Goal: Find specific page/section: Find specific page/section

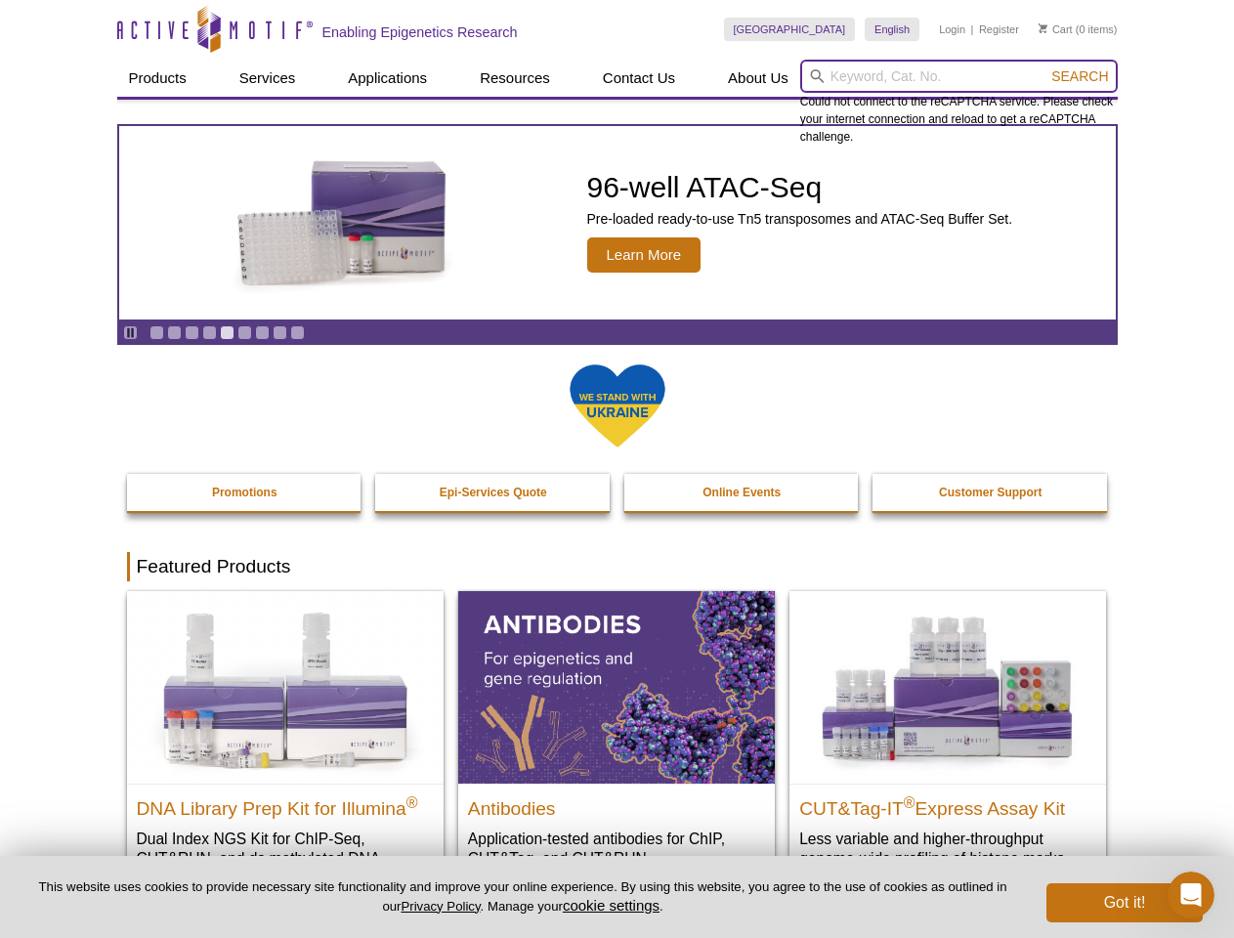
click at [958, 76] on input "search" at bounding box center [958, 76] width 317 height 33
click at [1079, 76] on span "Search" at bounding box center [1079, 76] width 57 height 16
click at [130, 332] on icon "Pause" at bounding box center [130, 332] width 13 height 13
click at [156, 332] on link "Go to slide 1" at bounding box center [156, 332] width 15 height 15
click at [174, 332] on link "Go to slide 2" at bounding box center [174, 332] width 15 height 15
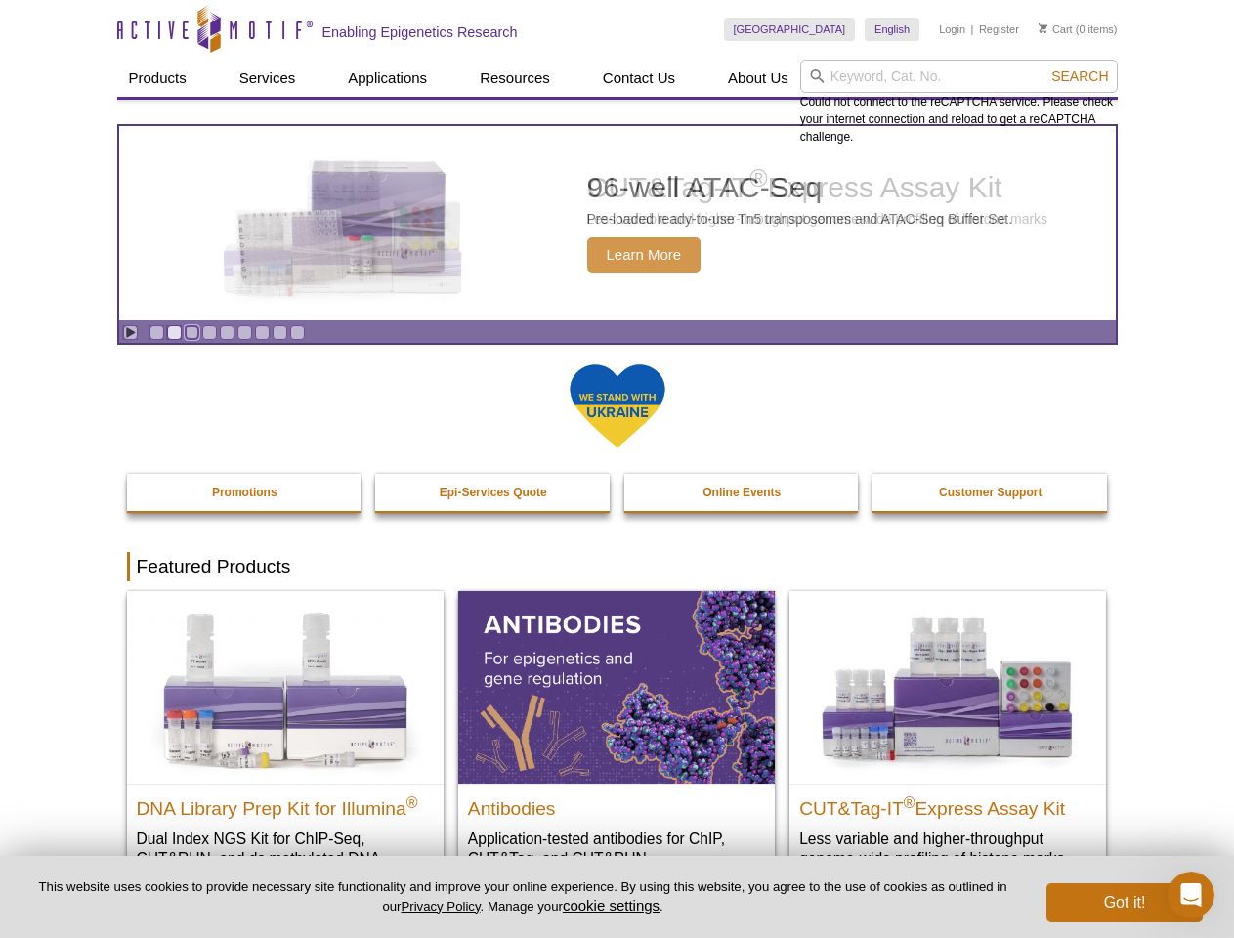
click at [191, 332] on link "Go to slide 3" at bounding box center [192, 332] width 15 height 15
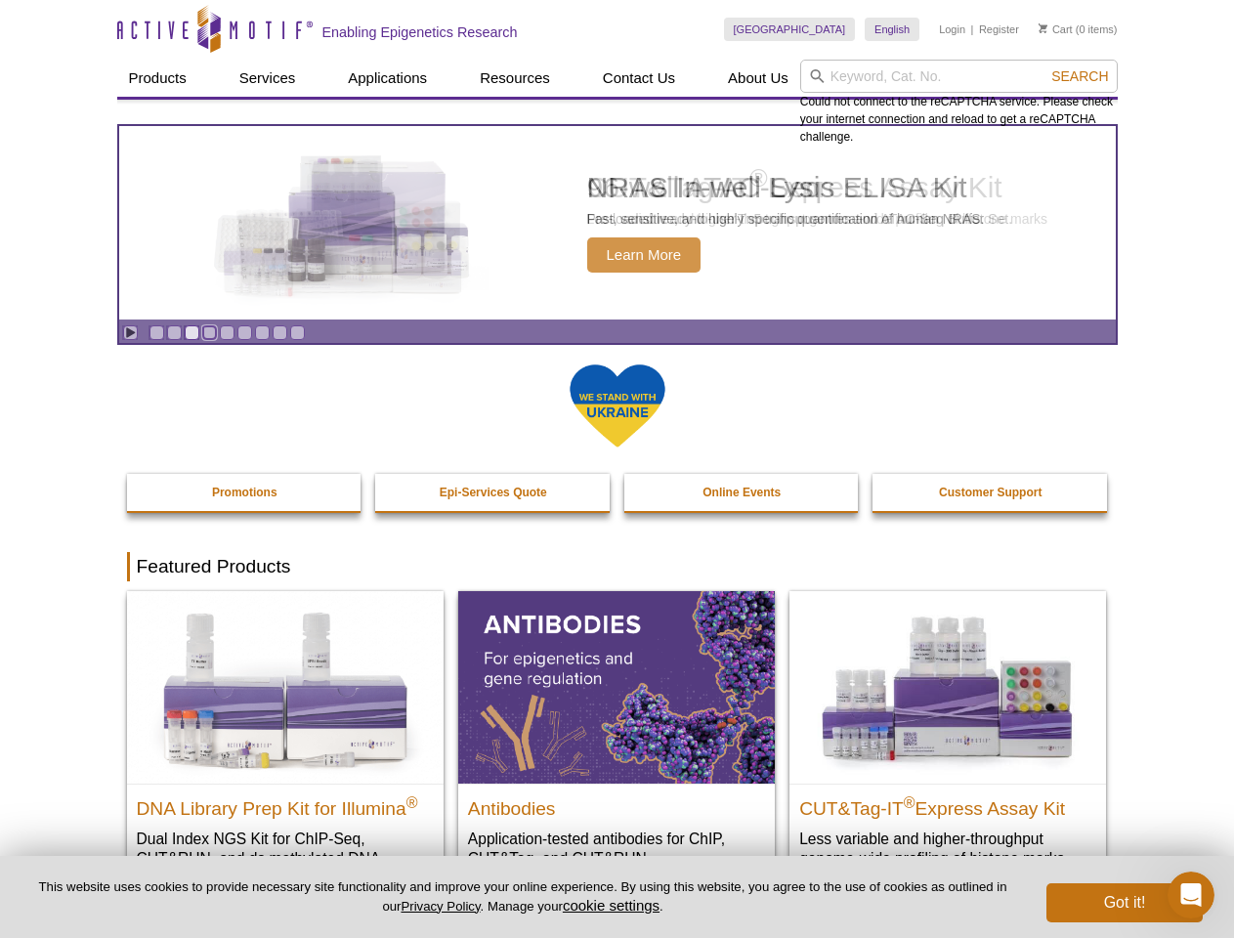
click at [209, 332] on link "Go to slide 4" at bounding box center [209, 332] width 15 height 15
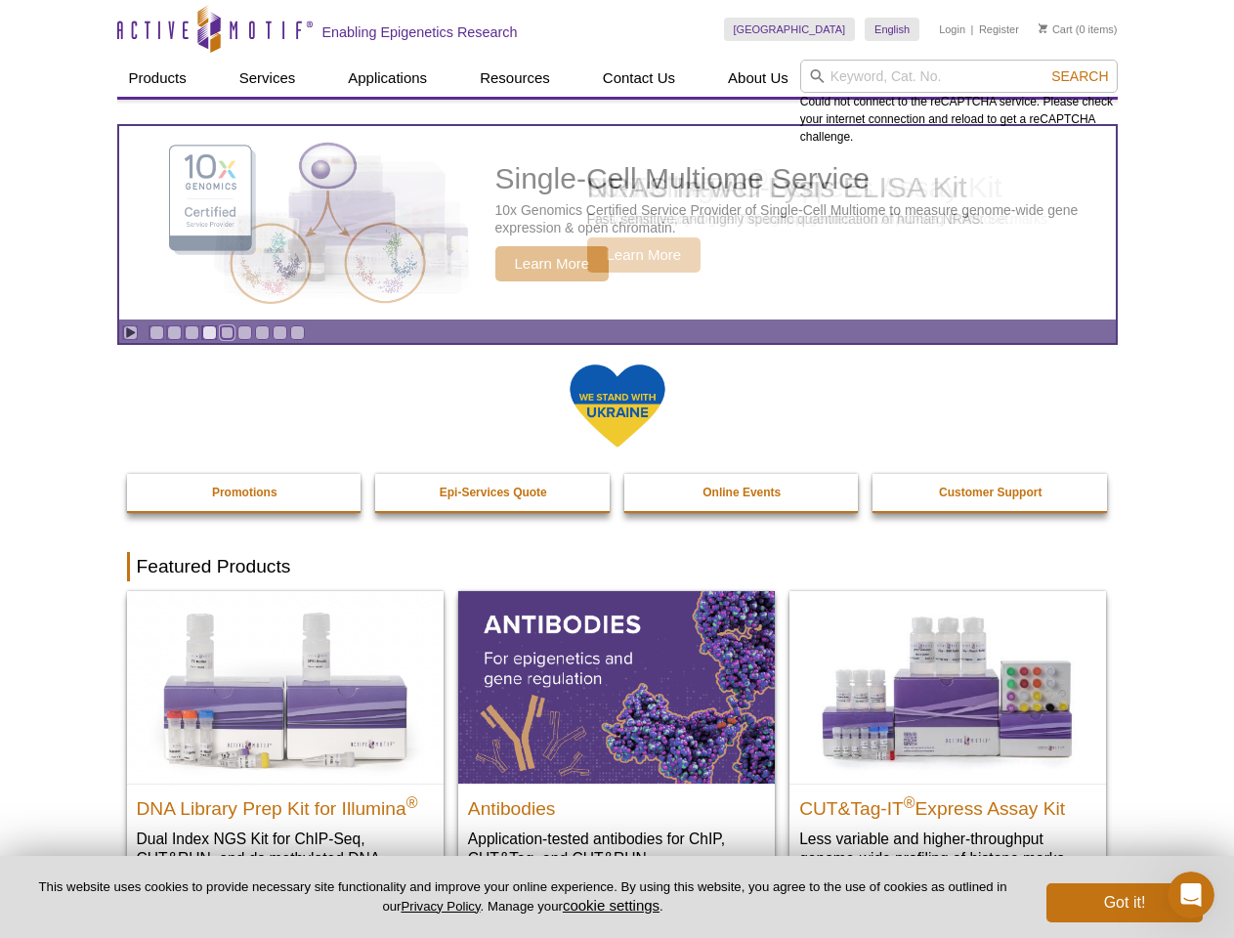
click at [227, 332] on link "Go to slide 5" at bounding box center [227, 332] width 15 height 15
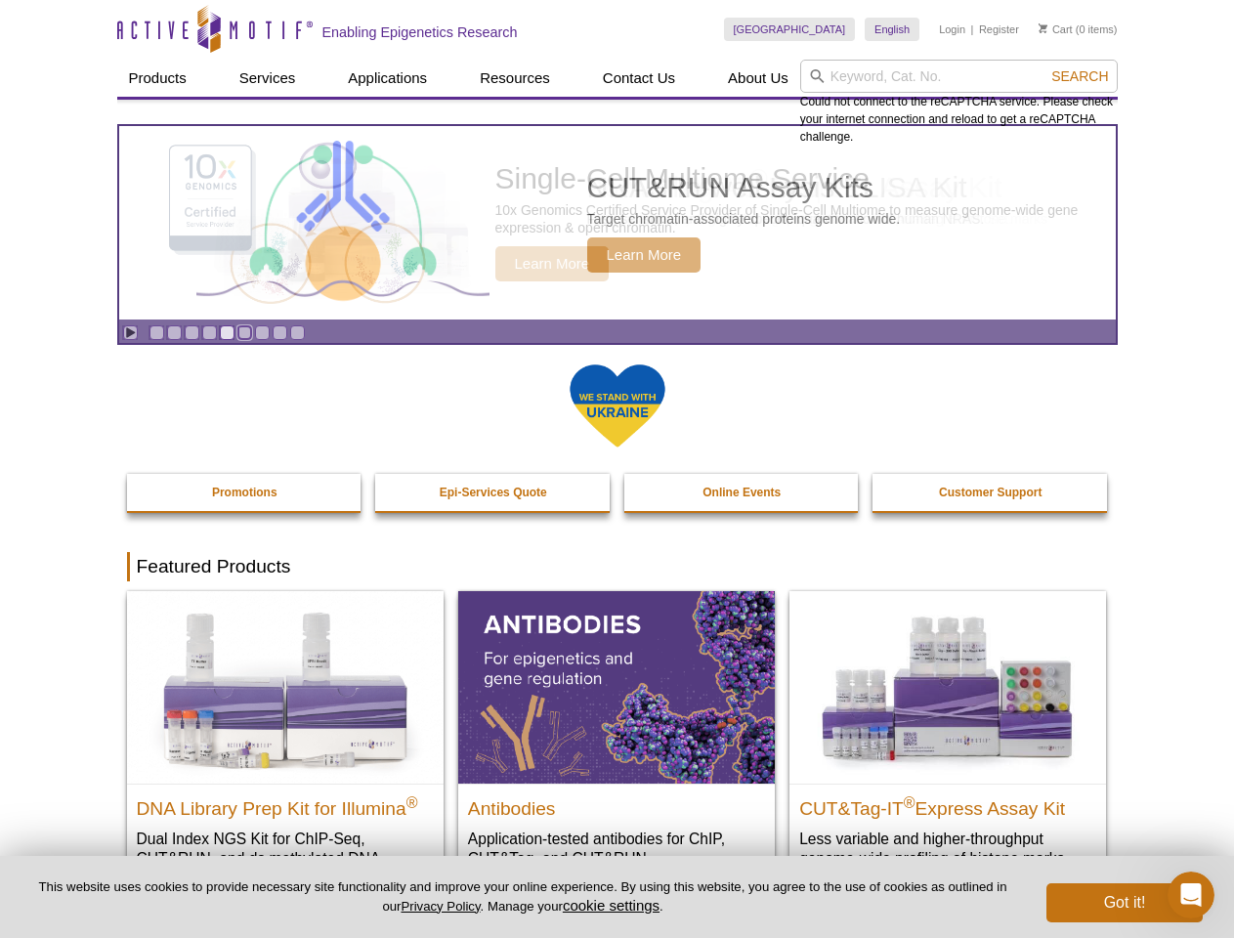
click at [244, 332] on link "Go to slide 6" at bounding box center [244, 332] width 15 height 15
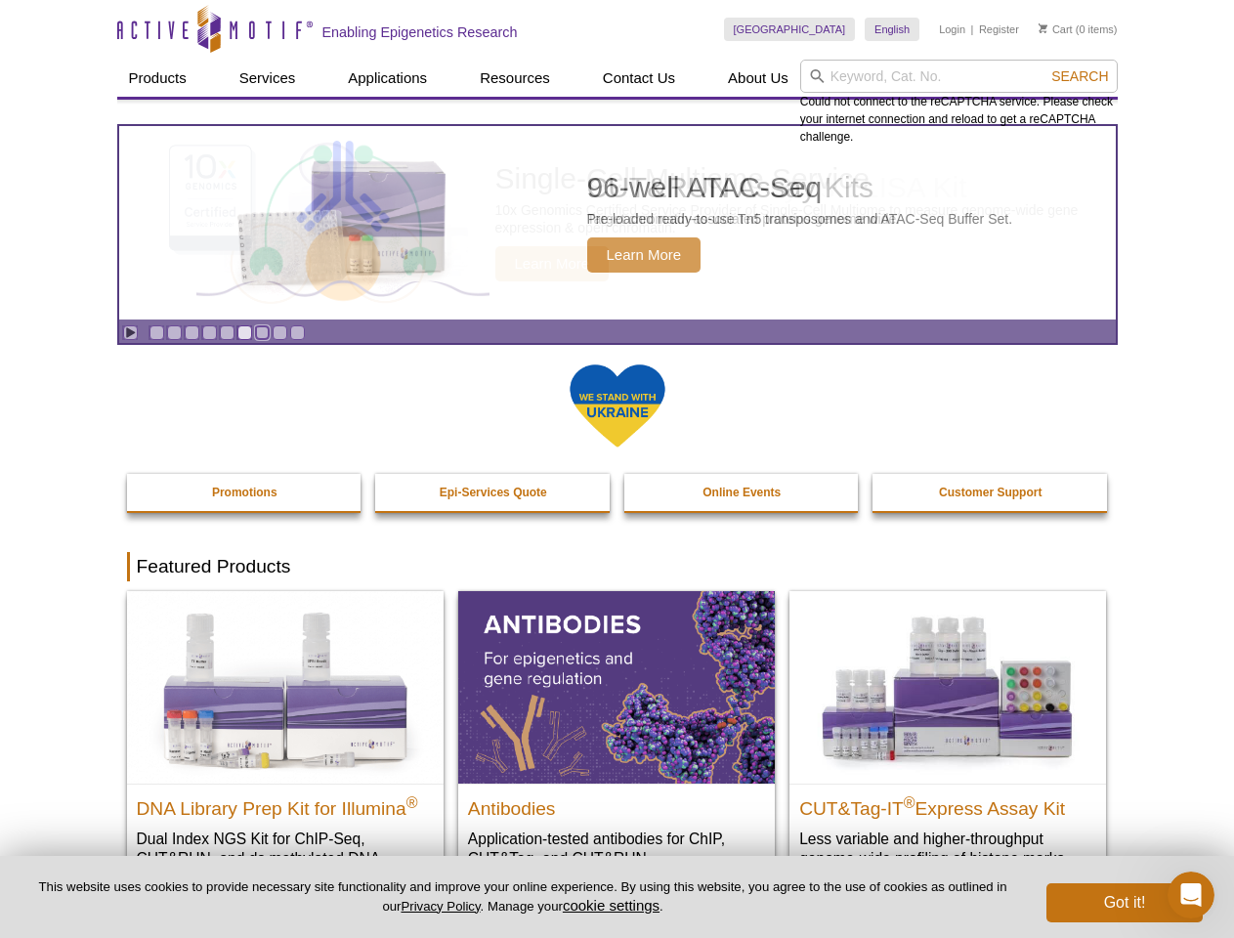
click at [262, 332] on link "Go to slide 7" at bounding box center [262, 332] width 15 height 15
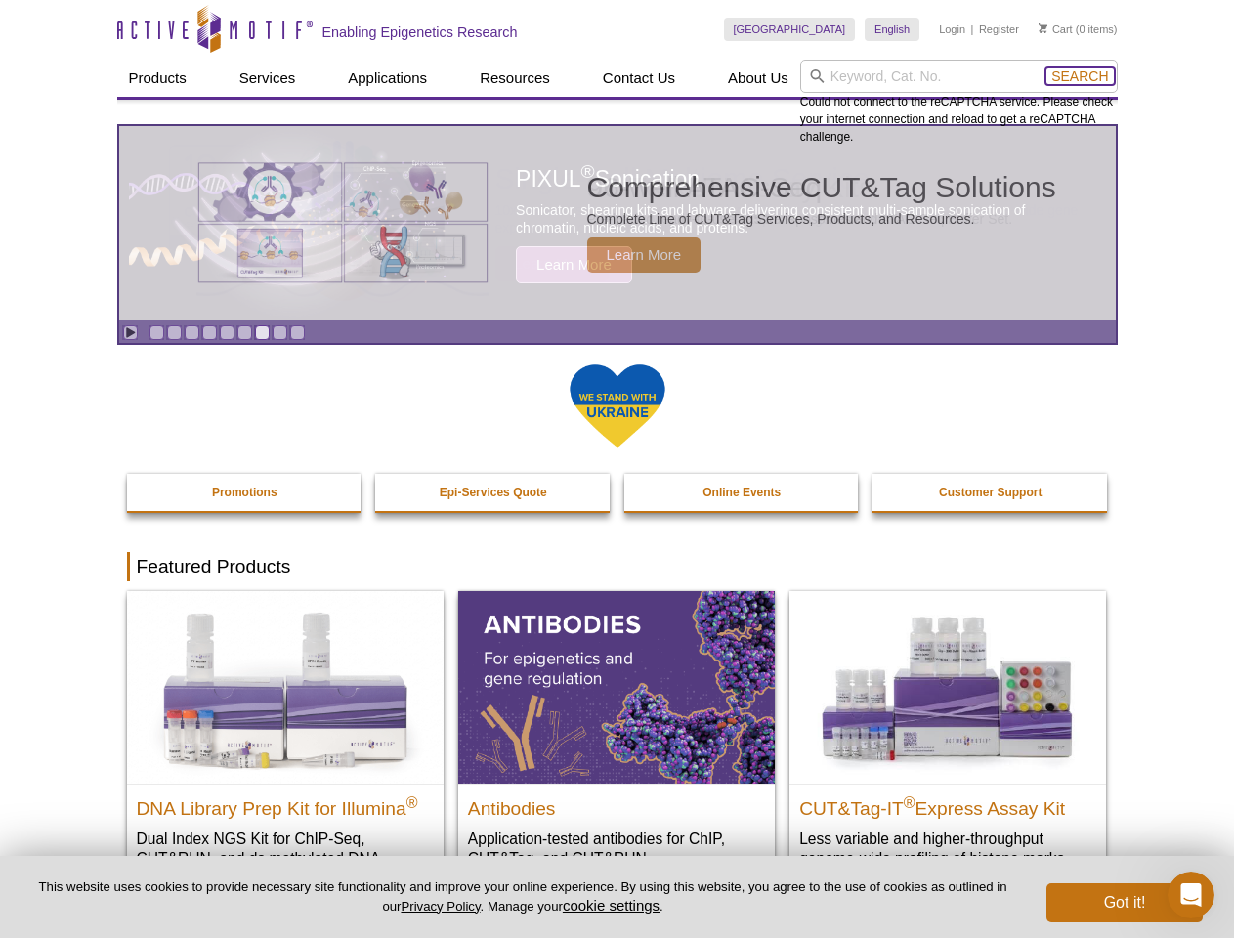
click at [1079, 76] on span "Search" at bounding box center [1079, 76] width 57 height 16
